Goal: Task Accomplishment & Management: Use online tool/utility

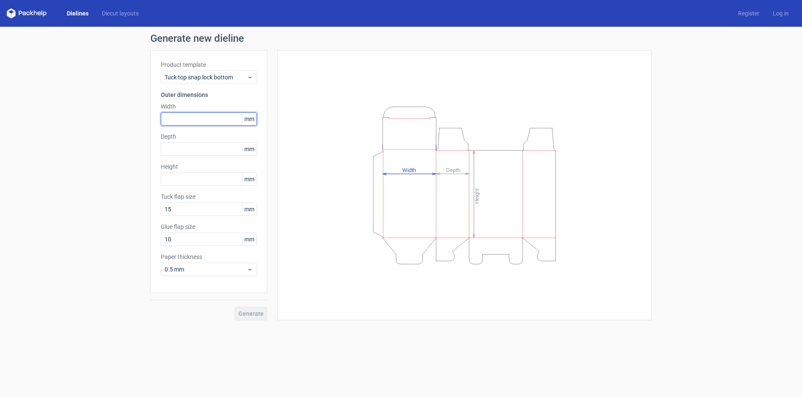
click at [221, 124] on input "text" at bounding box center [209, 118] width 96 height 13
type input "58"
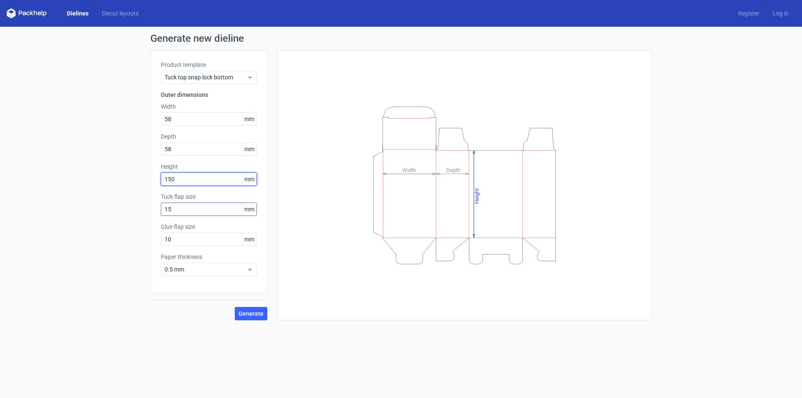
type input "150"
click at [208, 210] on input "15" at bounding box center [209, 209] width 96 height 13
click at [210, 175] on input "150" at bounding box center [209, 178] width 96 height 13
click at [215, 209] on input "15" at bounding box center [209, 209] width 96 height 13
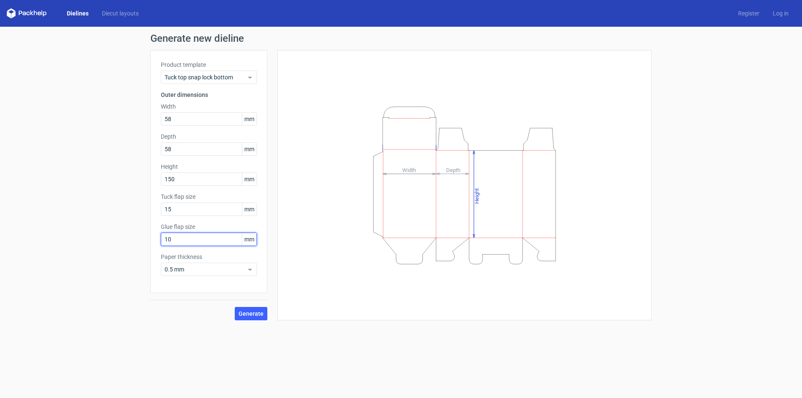
click at [213, 237] on input "10" at bounding box center [209, 239] width 96 height 13
type input "12"
click at [208, 208] on input "15" at bounding box center [209, 209] width 96 height 13
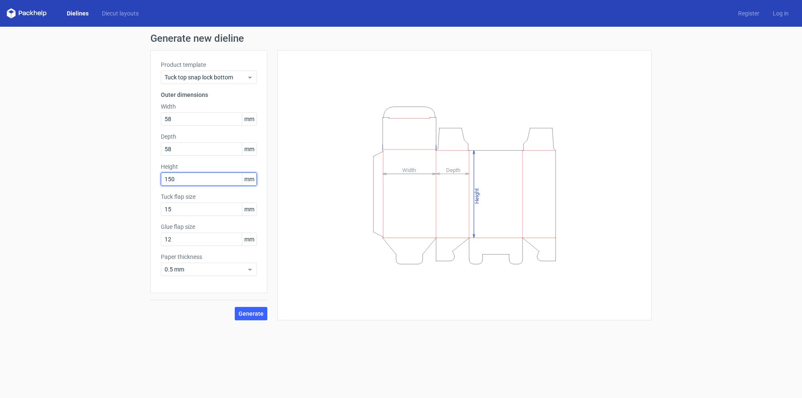
click at [216, 179] on input "150" at bounding box center [209, 178] width 96 height 13
click at [201, 118] on input "58" at bounding box center [209, 118] width 96 height 13
click at [202, 147] on input "58" at bounding box center [209, 148] width 96 height 13
click at [197, 180] on input "150" at bounding box center [209, 178] width 96 height 13
click at [192, 141] on div "Depth 58 mm" at bounding box center [209, 143] width 96 height 23
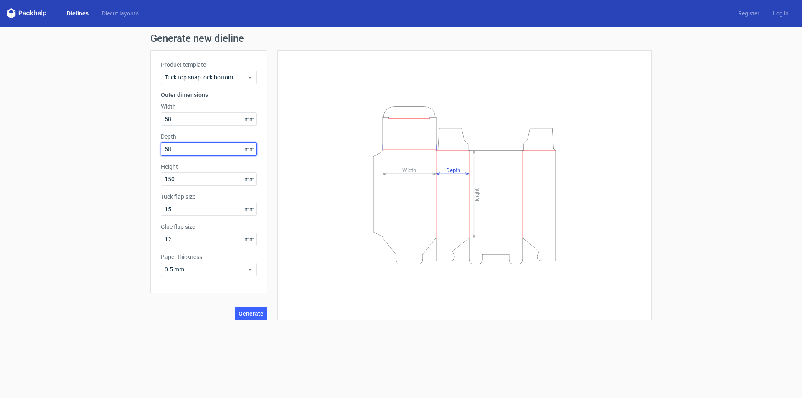
click at [192, 151] on input "58" at bounding box center [209, 148] width 96 height 13
click at [197, 207] on input "15" at bounding box center [209, 209] width 96 height 13
click at [177, 193] on label "Tuck flap size" at bounding box center [209, 197] width 96 height 8
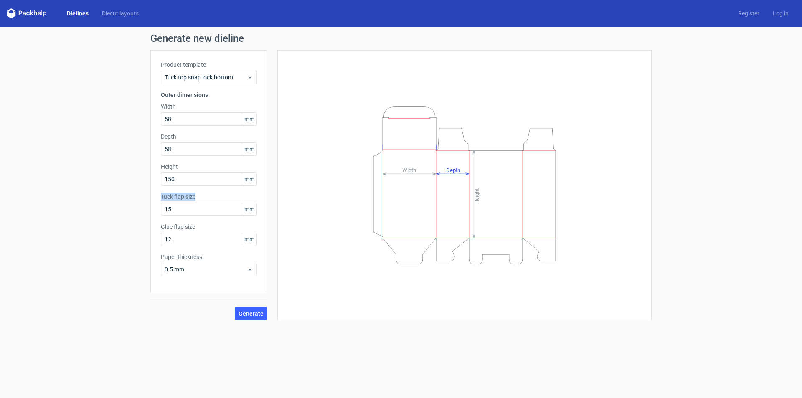
copy label "Tuck flap size"
click at [196, 205] on input "15" at bounding box center [209, 209] width 96 height 13
click at [256, 314] on span "Generate" at bounding box center [250, 314] width 25 height 6
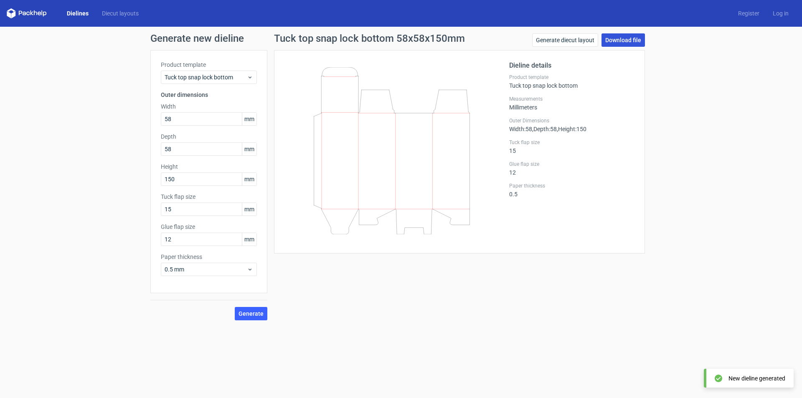
click at [626, 38] on link "Download file" at bounding box center [622, 39] width 43 height 13
